Goal: Navigation & Orientation: Find specific page/section

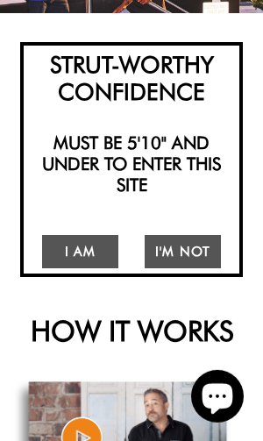
scroll to position [237, 0]
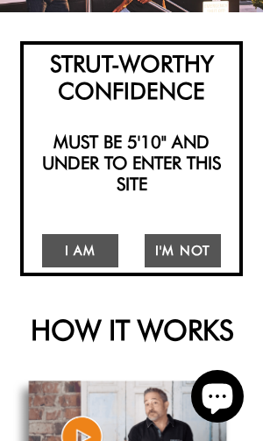
click at [94, 250] on link "I Am" at bounding box center [80, 251] width 76 height 34
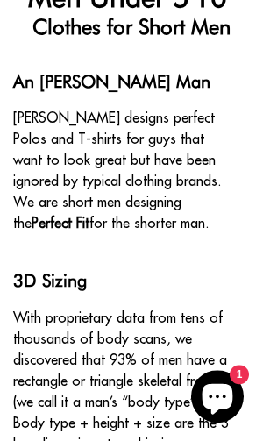
scroll to position [891, 0]
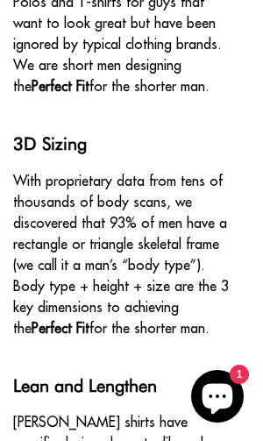
click at [153, 395] on div "An [PERSON_NAME] Man [PERSON_NAME] designs perfect Polos and T-shirts for guys …" at bounding box center [122, 254] width 244 height 641
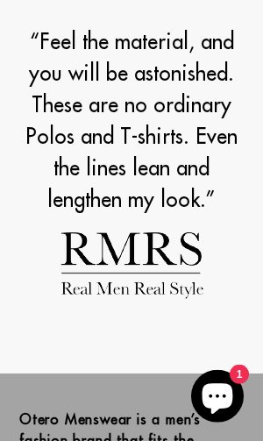
scroll to position [1898, 0]
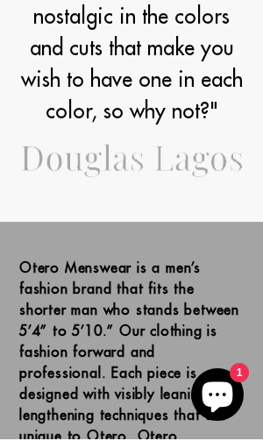
click at [136, 355] on p "[PERSON_NAME] Menswear is a men’s fashion brand that fits the shorter man who s…" at bounding box center [131, 375] width 225 height 232
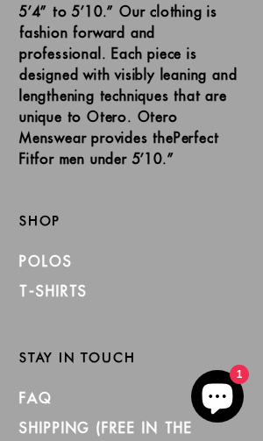
scroll to position [2356, 0]
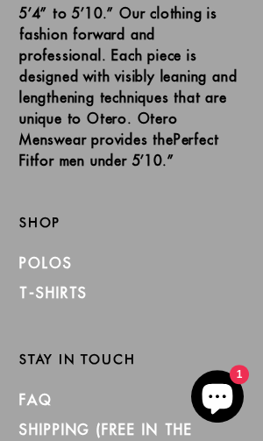
click at [80, 248] on li "Polos" at bounding box center [131, 263] width 225 height 30
click at [64, 254] on link "Polos" at bounding box center [46, 263] width 54 height 18
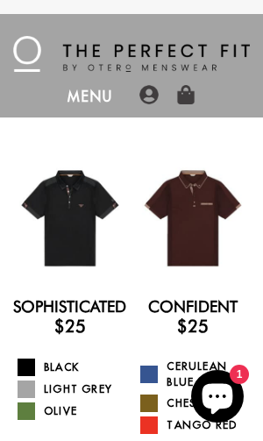
click at [27, 47] on img at bounding box center [131, 54] width 237 height 36
